Goal: Navigation & Orientation: Find specific page/section

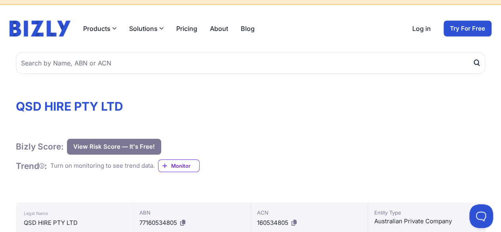
scroll to position [0, 0]
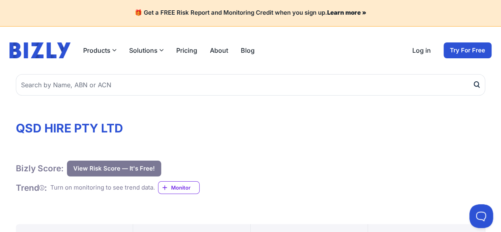
click at [136, 49] on button "Solutions" at bounding box center [146, 51] width 34 height 10
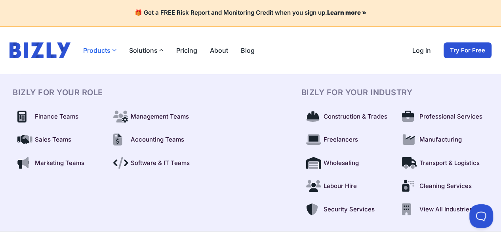
click at [109, 49] on button "Products" at bounding box center [99, 51] width 33 height 10
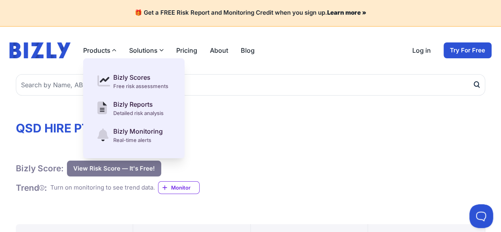
click at [183, 49] on link "Pricing" at bounding box center [186, 51] width 21 height 10
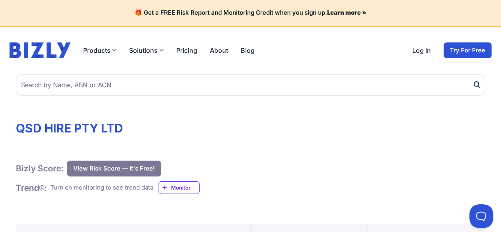
click at [222, 50] on link "About" at bounding box center [219, 51] width 18 height 10
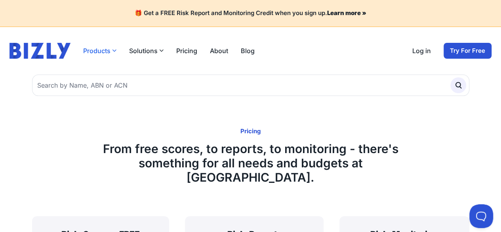
click at [101, 53] on button "Products" at bounding box center [99, 51] width 33 height 10
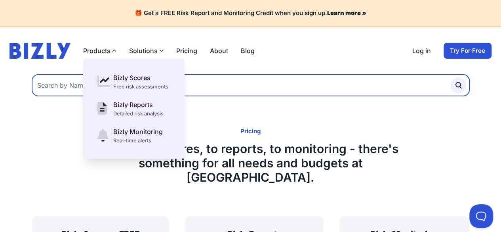
click at [264, 85] on input "text" at bounding box center [250, 84] width 437 height 21
